Goal: Go to known website: Access a specific website the user already knows

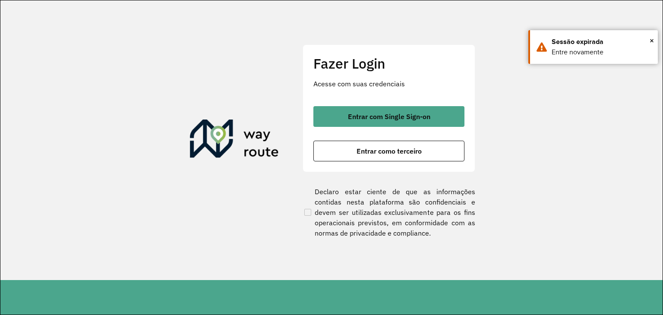
click at [662, 89] on div "Fazer Login Acesse com suas credenciais Entrar com Single Sign-on Entrar como t…" at bounding box center [331, 157] width 663 height 315
